Goal: Check status

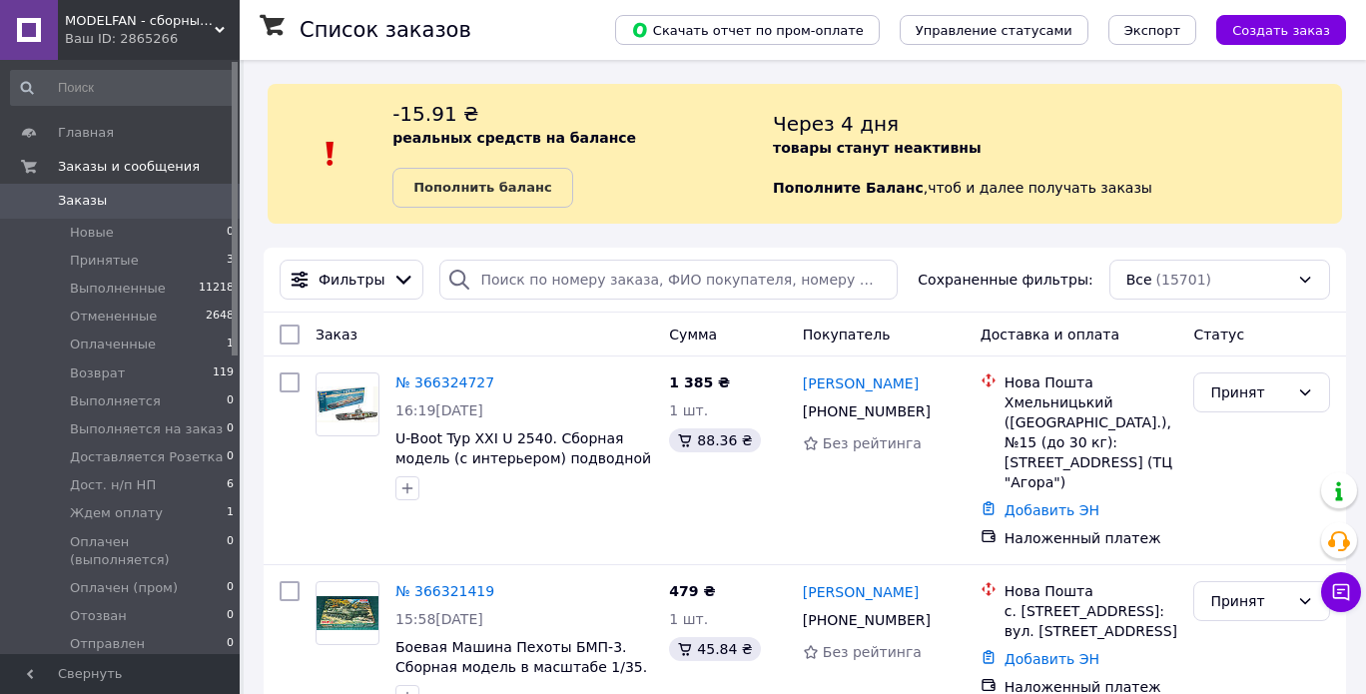
click at [222, 30] on use at bounding box center [220, 30] width 10 height 6
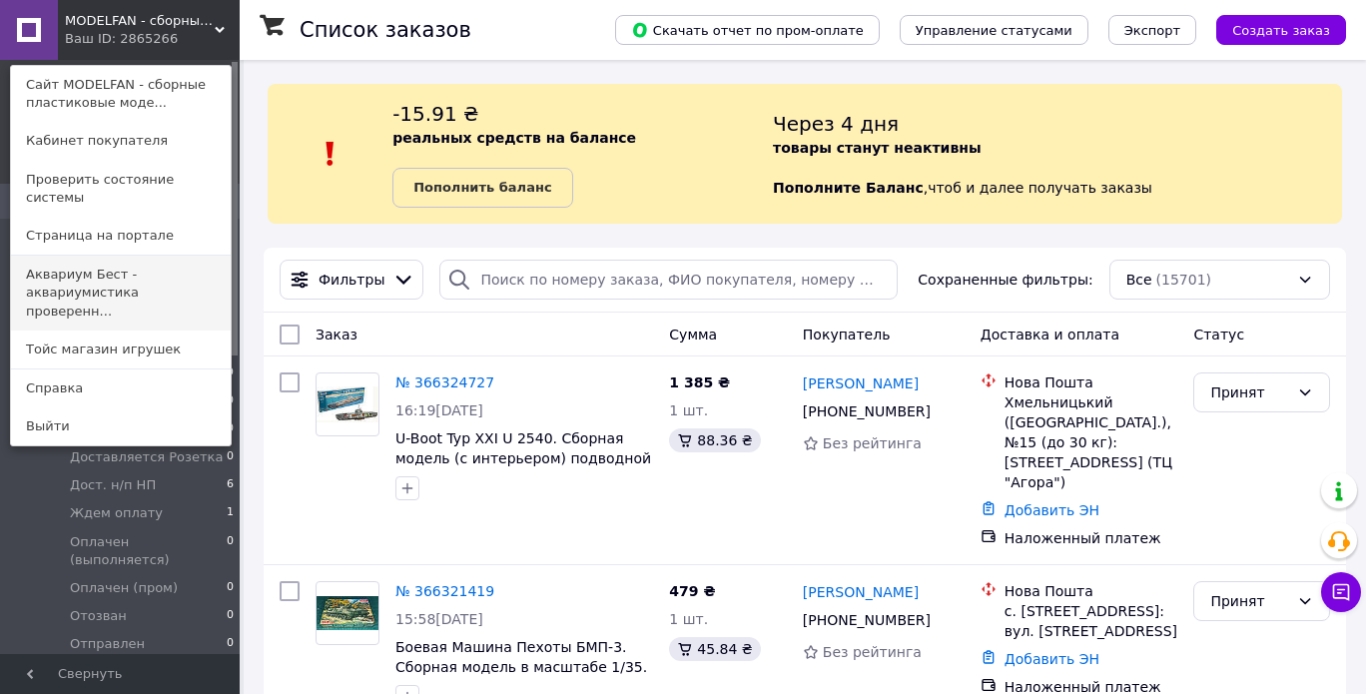
click at [114, 273] on link "Аквариум Бест - аквариумистика проверенн..." at bounding box center [121, 293] width 220 height 75
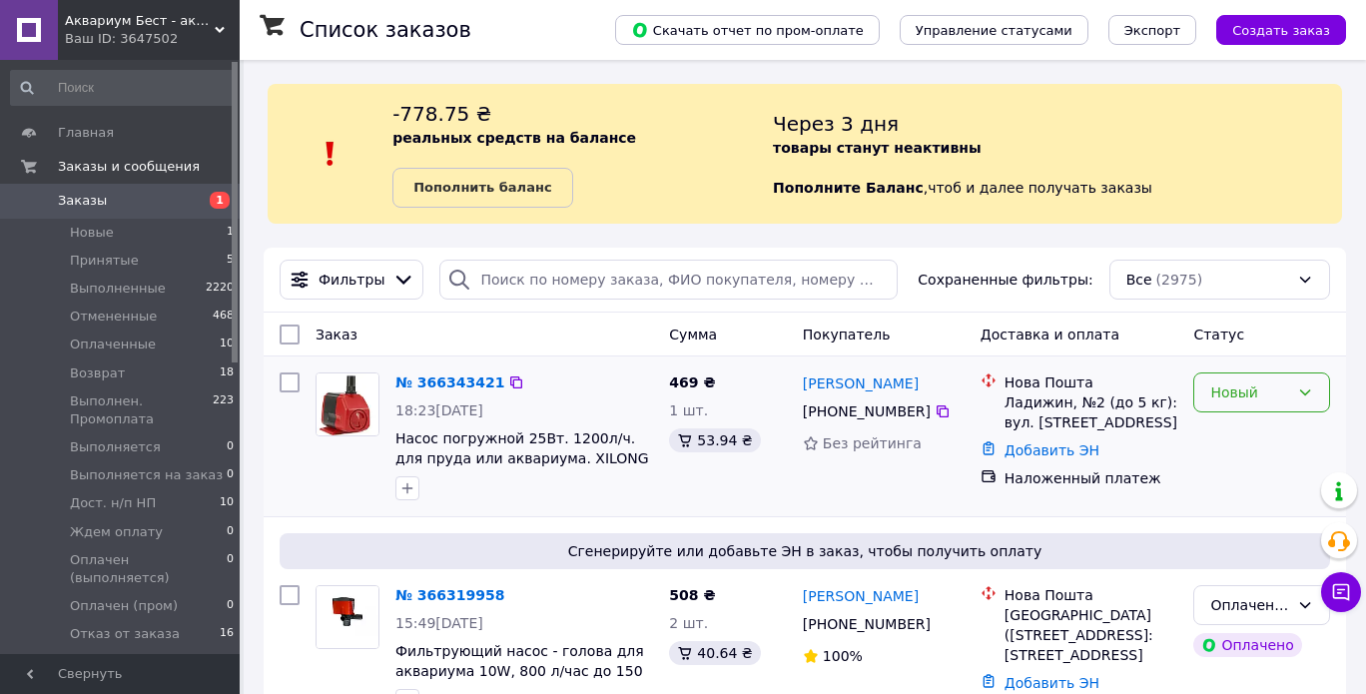
click at [1288, 395] on div "Новый" at bounding box center [1249, 392] width 79 height 22
click at [1246, 433] on li "Принят" at bounding box center [1261, 435] width 135 height 36
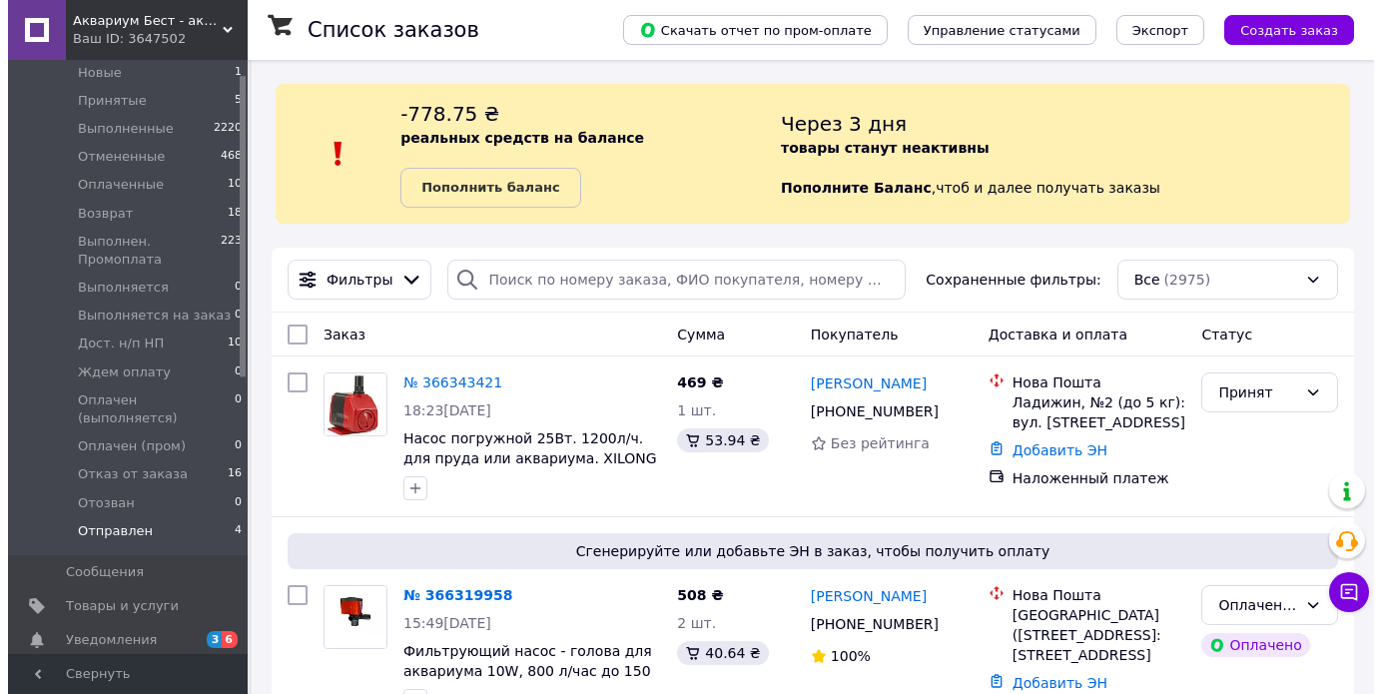
scroll to position [300, 0]
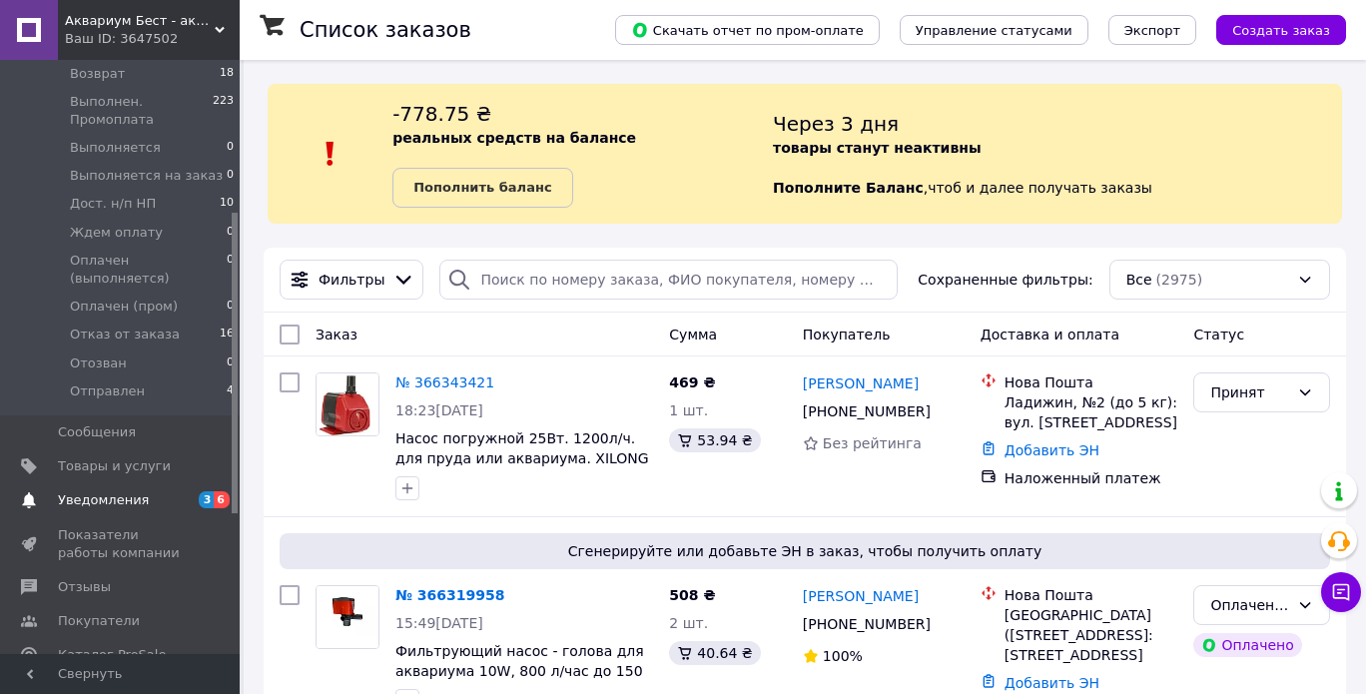
click at [117, 491] on span "Уведомления" at bounding box center [103, 500] width 91 height 18
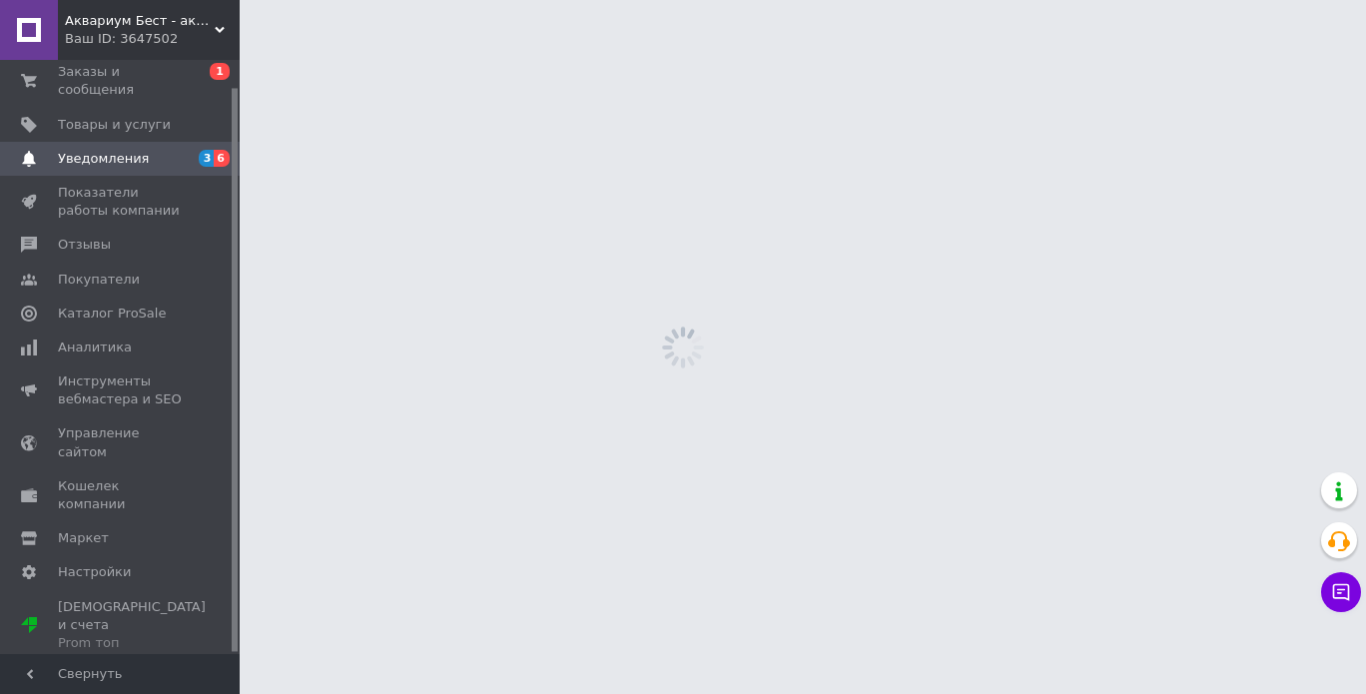
scroll to position [28, 0]
